Goal: Task Accomplishment & Management: Use online tool/utility

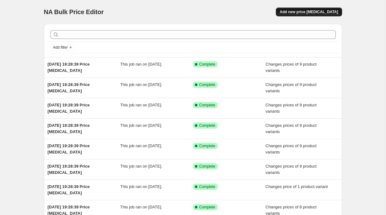
click at [298, 13] on span "Add new price [MEDICAL_DATA]" at bounding box center [309, 11] width 58 height 5
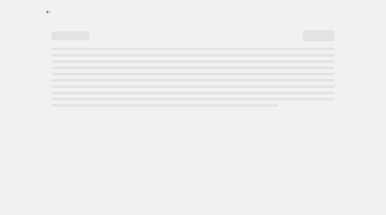
select select "percentage"
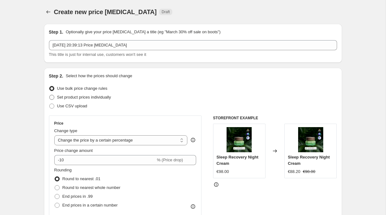
click at [90, 96] on span "Set product prices individually" at bounding box center [84, 97] width 54 height 5
click at [50, 95] on input "Set product prices individually" at bounding box center [49, 95] width 0 height 0
radio input "true"
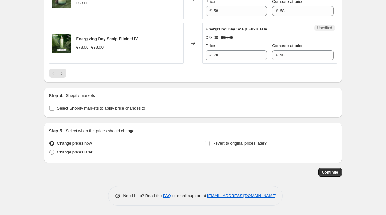
scroll to position [1054, 0]
click at [108, 108] on span "Select Shopify markets to apply price changes to" at bounding box center [101, 108] width 88 height 5
click at [54, 108] on input "Select Shopify markets to apply price changes to" at bounding box center [51, 108] width 5 height 5
checkbox input "true"
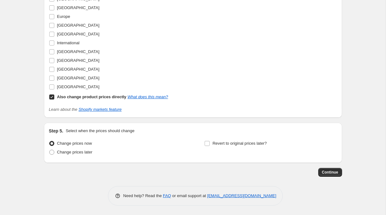
scroll to position [1192, 0]
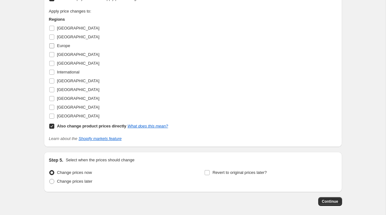
click at [66, 48] on span "Europe" at bounding box center [63, 45] width 13 height 5
click at [54, 48] on input "Europe" at bounding box center [51, 45] width 5 height 5
checkbox input "true"
click at [67, 128] on b "Also change product prices directly" at bounding box center [91, 126] width 69 height 5
click at [54, 129] on input "Also change product prices directly What does this mean?" at bounding box center [51, 126] width 5 height 5
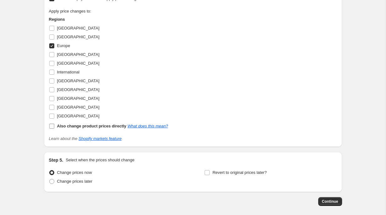
checkbox input "false"
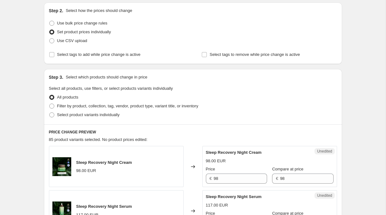
scroll to position [72, 0]
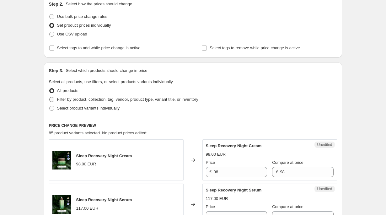
click at [129, 102] on span "Filter by product, collection, tag, vendor, product type, variant title, or inv…" at bounding box center [127, 99] width 141 height 6
click at [50, 97] on input "Filter by product, collection, tag, vendor, product type, variant title, or inv…" at bounding box center [49, 97] width 0 height 0
radio input "true"
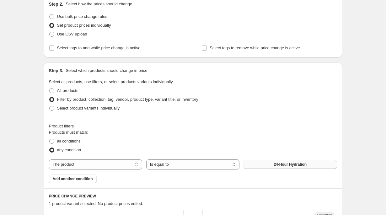
click at [269, 165] on button "24-Hour Hydration" at bounding box center [290, 164] width 93 height 9
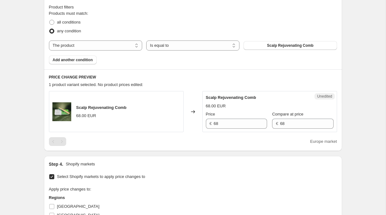
scroll to position [191, 0]
click at [280, 46] on span "Scalp Rejuvenating Comb" at bounding box center [290, 45] width 46 height 5
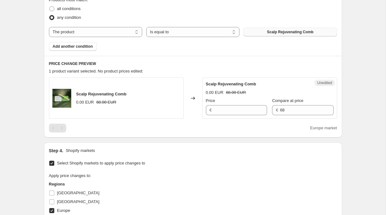
scroll to position [205, 0]
click at [245, 82] on span "Scalp Rejuvenating Comb" at bounding box center [231, 83] width 50 height 5
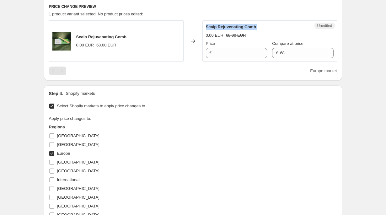
scroll to position [289, 0]
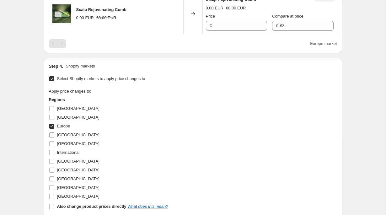
click at [62, 135] on span "[GEOGRAPHIC_DATA]" at bounding box center [78, 134] width 42 height 5
click at [54, 135] on input "[GEOGRAPHIC_DATA]" at bounding box center [51, 134] width 5 height 5
checkbox input "true"
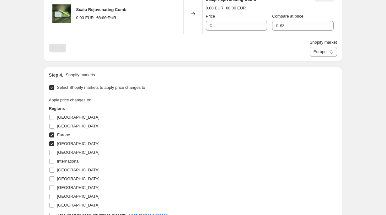
click at [62, 134] on span "Europe" at bounding box center [63, 134] width 13 height 5
click at [54, 134] on input "Europe" at bounding box center [51, 134] width 5 height 5
checkbox input "false"
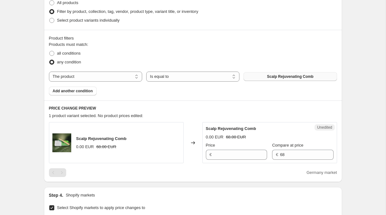
scroll to position [159, 0]
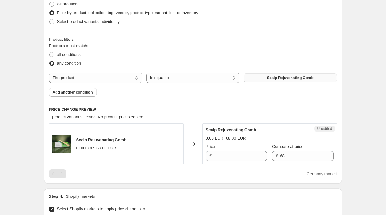
click at [307, 75] on button "Scalp Rejuvenating Comb" at bounding box center [290, 77] width 93 height 9
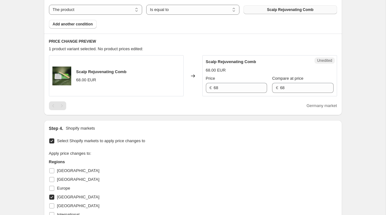
scroll to position [196, 0]
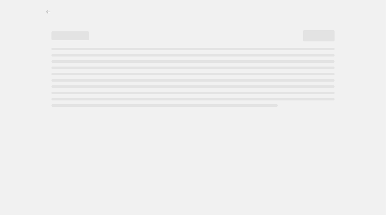
select select "percentage"
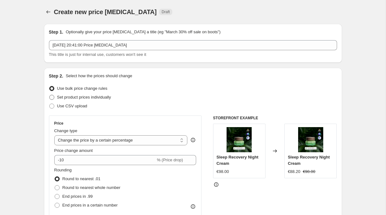
click at [96, 100] on span "Set product prices individually" at bounding box center [84, 97] width 54 height 5
click at [50, 95] on input "Set product prices individually" at bounding box center [49, 95] width 0 height 0
radio input "true"
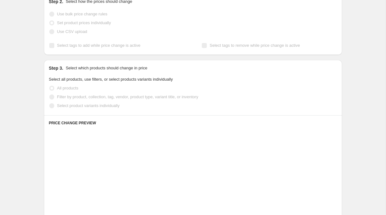
scroll to position [91, 0]
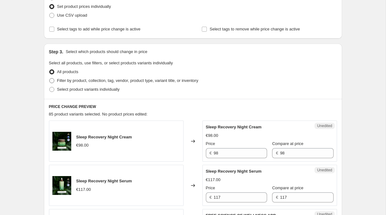
click at [121, 79] on span "Filter by product, collection, tag, vendor, product type, variant title, or inv…" at bounding box center [127, 80] width 141 height 5
click at [50, 78] on input "Filter by product, collection, tag, vendor, product type, variant title, or inv…" at bounding box center [49, 78] width 0 height 0
radio input "true"
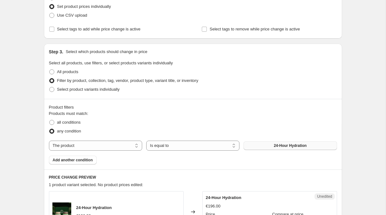
click at [290, 147] on span "24-Hour Hydration" at bounding box center [290, 145] width 33 height 5
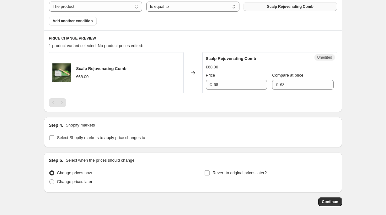
scroll to position [259, 0]
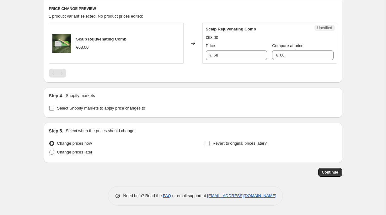
click at [133, 107] on span "Select Shopify markets to apply price changes to" at bounding box center [101, 108] width 88 height 5
click at [54, 107] on input "Select Shopify markets to apply price changes to" at bounding box center [51, 108] width 5 height 5
checkbox input "true"
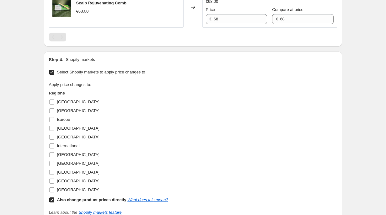
scroll to position [296, 0]
click at [59, 120] on span "Europe" at bounding box center [63, 119] width 13 height 5
click at [54, 120] on input "Europe" at bounding box center [51, 119] width 5 height 5
checkbox input "true"
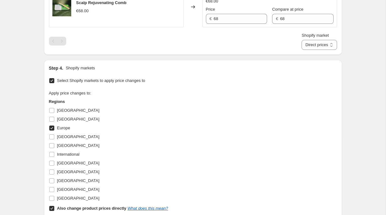
click at [88, 205] on div "Also change product prices directly What does this mean?" at bounding box center [112, 208] width 111 height 6
click at [54, 206] on input "Also change product prices directly What does this mean?" at bounding box center [51, 208] width 5 height 5
checkbox input "false"
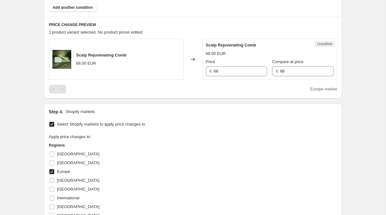
scroll to position [251, 0]
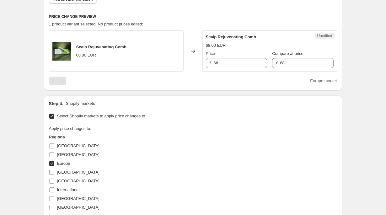
click at [67, 172] on span "[GEOGRAPHIC_DATA]" at bounding box center [78, 172] width 42 height 5
click at [54, 172] on input "[GEOGRAPHIC_DATA]" at bounding box center [51, 172] width 5 height 5
checkbox input "true"
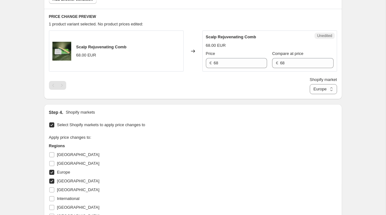
click at [67, 170] on span "Europe" at bounding box center [63, 172] width 13 height 5
click at [54, 170] on input "Europe" at bounding box center [51, 172] width 5 height 5
checkbox input "false"
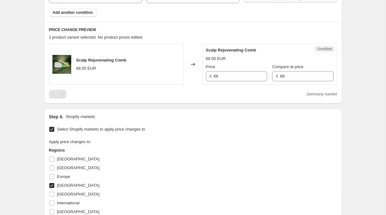
scroll to position [238, 0]
click at [27, 60] on div "Create new price [MEDICAL_DATA]. This page is ready Create new price [MEDICAL_D…" at bounding box center [193, 68] width 386 height 613
click at [228, 76] on input "68" at bounding box center [240, 77] width 53 height 10
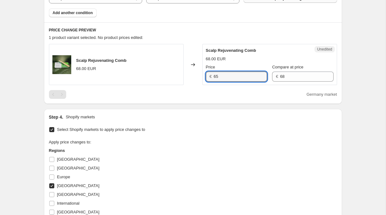
type input "65"
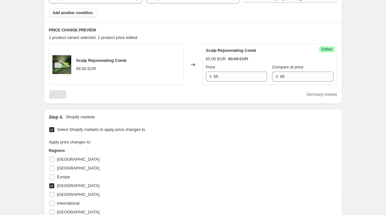
click at [219, 107] on div "Step 1. Optionally give your price [MEDICAL_DATA] a title (eg "March 30% off sa…" at bounding box center [190, 59] width 303 height 556
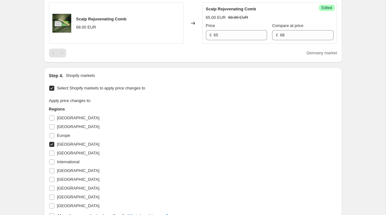
scroll to position [398, 0]
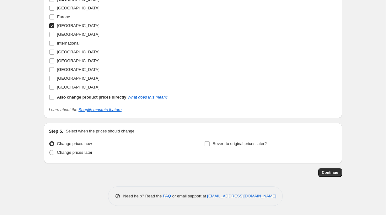
click at [68, 27] on span "[GEOGRAPHIC_DATA]" at bounding box center [78, 25] width 42 height 5
click at [54, 27] on input "[GEOGRAPHIC_DATA]" at bounding box center [51, 25] width 5 height 5
checkbox input "false"
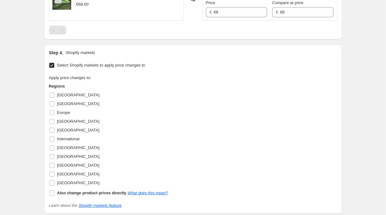
scroll to position [283, 0]
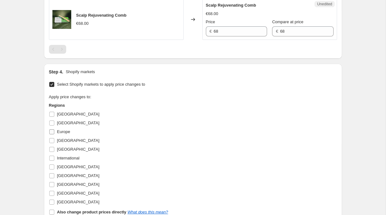
click at [66, 132] on span "Europe" at bounding box center [63, 131] width 13 height 5
click at [54, 132] on input "Europe" at bounding box center [51, 131] width 5 height 5
checkbox input "true"
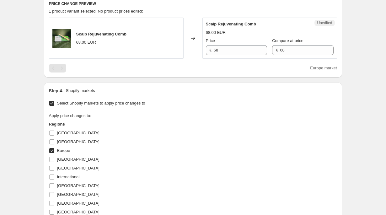
scroll to position [262, 0]
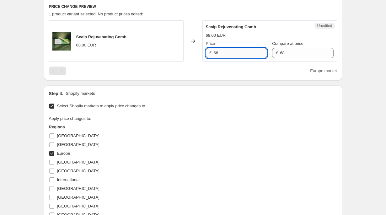
click at [230, 54] on input "68" at bounding box center [240, 53] width 53 height 10
type input "65"
click at [291, 77] on div "PRICE CHANGE PREVIEW 1 product variant selected. No product prices edited: Scal…" at bounding box center [193, 40] width 298 height 82
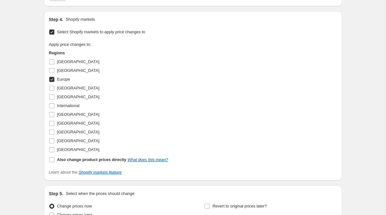
scroll to position [398, 0]
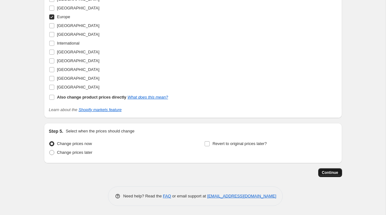
click at [327, 170] on span "Continue" at bounding box center [330, 172] width 16 height 5
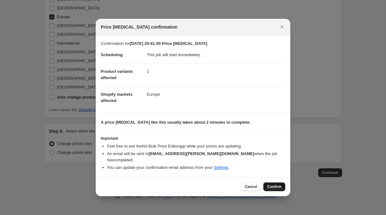
click at [278, 186] on span "Confirm" at bounding box center [274, 186] width 14 height 5
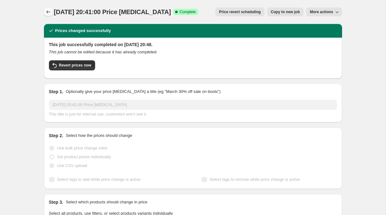
click at [51, 13] on button "Price change jobs" at bounding box center [48, 12] width 9 height 9
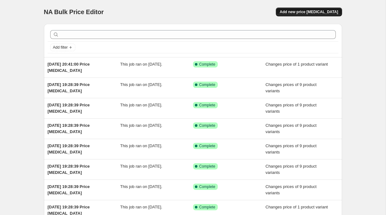
click at [308, 14] on span "Add new price [MEDICAL_DATA]" at bounding box center [309, 11] width 58 height 5
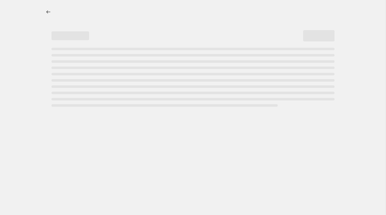
select select "percentage"
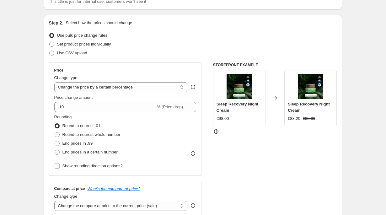
scroll to position [54, 0]
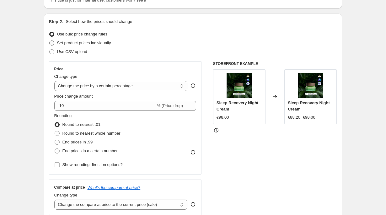
click at [84, 43] on span "Set product prices individually" at bounding box center [84, 42] width 54 height 5
click at [50, 41] on input "Set product prices individually" at bounding box center [49, 40] width 0 height 0
radio input "true"
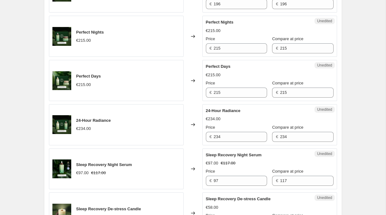
scroll to position [1054, 0]
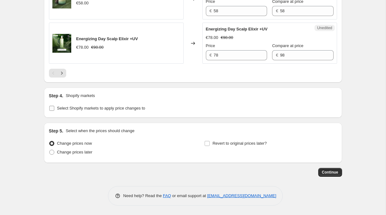
click at [115, 107] on span "Select Shopify markets to apply price changes to" at bounding box center [101, 108] width 88 height 5
click at [54, 107] on input "Select Shopify markets to apply price changes to" at bounding box center [51, 108] width 5 height 5
checkbox input "true"
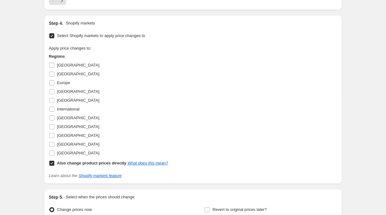
scroll to position [1110, 0]
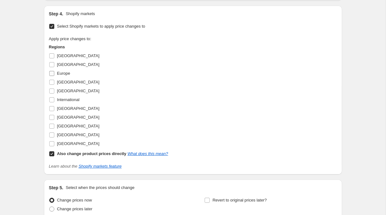
click at [63, 77] on span "Europe" at bounding box center [63, 73] width 13 height 6
click at [54, 76] on input "Europe" at bounding box center [51, 73] width 5 height 5
checkbox input "true"
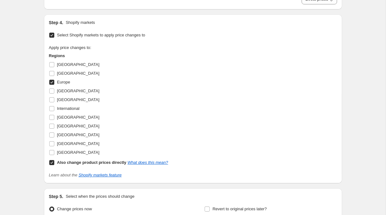
click at [92, 165] on b "Also change product prices directly" at bounding box center [91, 162] width 69 height 5
click at [54, 165] on input "Also change product prices directly What does this mean?" at bounding box center [51, 162] width 5 height 5
checkbox input "false"
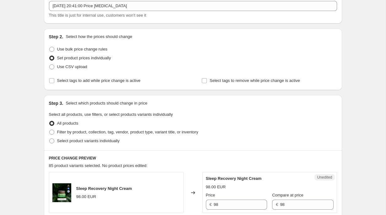
scroll to position [33, 0]
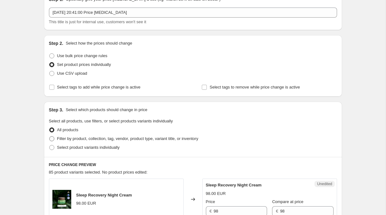
click at [155, 137] on span "Filter by product, collection, tag, vendor, product type, variant title, or inv…" at bounding box center [127, 138] width 141 height 5
click at [50, 137] on input "Filter by product, collection, tag, vendor, product type, variant title, or inv…" at bounding box center [49, 136] width 0 height 0
radio input "true"
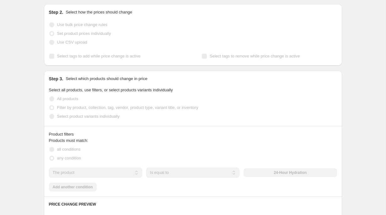
scroll to position [76, 0]
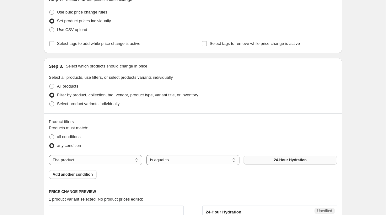
click at [271, 161] on button "24-Hour Hydration" at bounding box center [290, 160] width 93 height 9
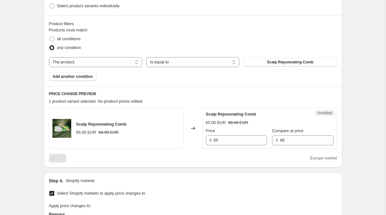
scroll to position [176, 0]
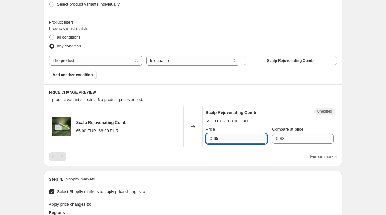
click at [237, 140] on input "65" at bounding box center [240, 139] width 53 height 10
type input "68"
click at [292, 95] on div "PRICE CHANGE PREVIEW 1 product variant selected. No product prices edited: Scal…" at bounding box center [193, 125] width 298 height 82
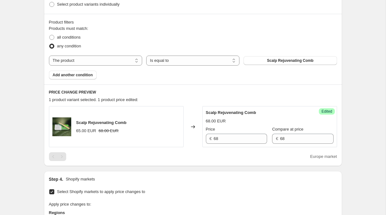
scroll to position [398, 0]
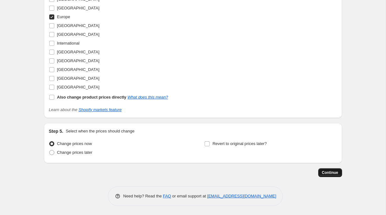
click at [330, 172] on span "Continue" at bounding box center [330, 172] width 16 height 5
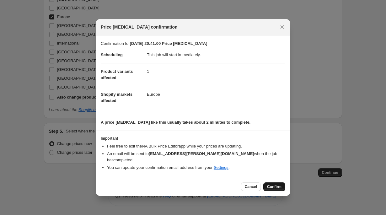
click at [272, 187] on span "Confirm" at bounding box center [274, 186] width 14 height 5
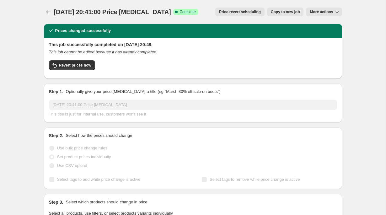
click at [140, 74] on div "This job successfully completed on [DATE] 20:49. This job cannot be edited beca…" at bounding box center [193, 58] width 298 height 41
